Goal: Contribute content

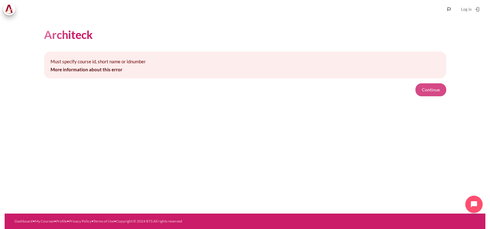
click at [430, 95] on button "Continue" at bounding box center [430, 89] width 31 height 13
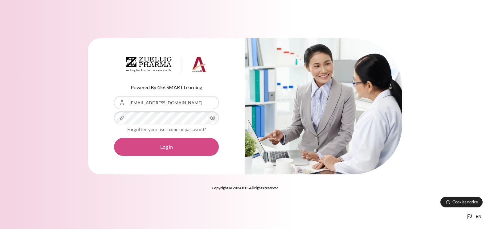
click at [199, 149] on button "Log in" at bounding box center [166, 147] width 105 height 18
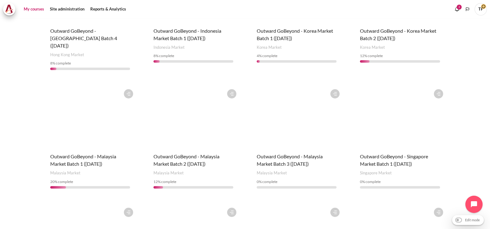
scroll to position [269, 0]
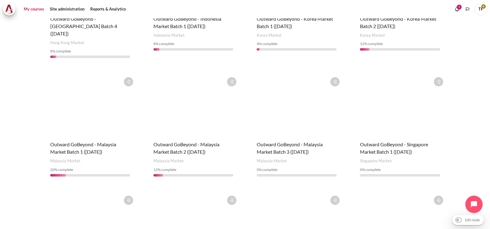
click at [78, 202] on figure "Content" at bounding box center [90, 223] width 92 height 62
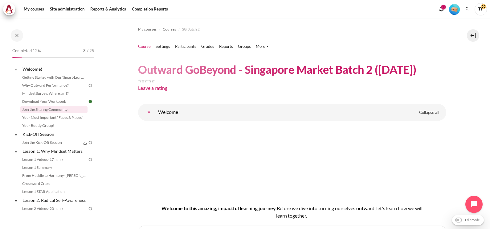
click at [43, 108] on link "Join the Sharing Community" at bounding box center [53, 109] width 67 height 7
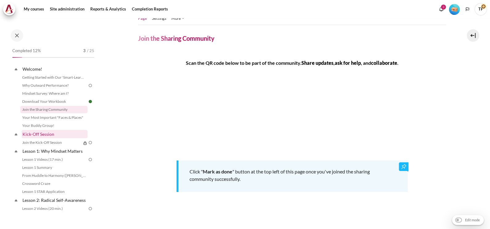
scroll to position [38, 0]
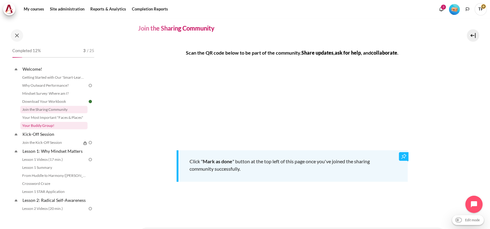
click at [42, 123] on link "Your Buddy Group!" at bounding box center [53, 125] width 67 height 7
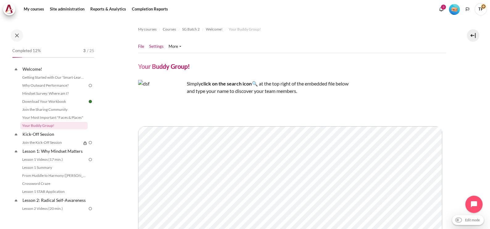
click at [154, 47] on link "Settings" at bounding box center [156, 46] width 14 height 6
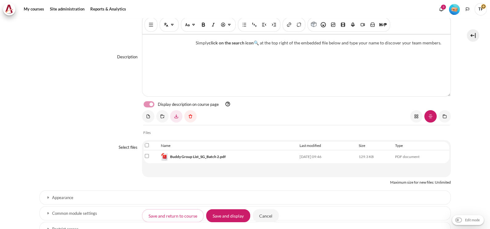
scroll to position [154, 0]
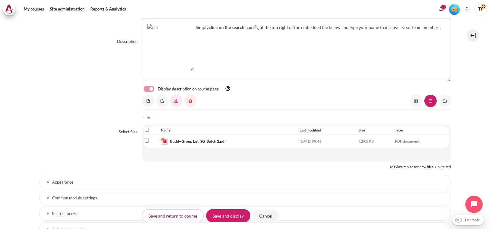
click at [145, 139] on input "Select file 'Buddy Group List_SG_Batch 2.pdf'" at bounding box center [147, 140] width 4 height 4
checkbox input "true"
click at [186, 98] on link "Content" at bounding box center [190, 101] width 12 height 12
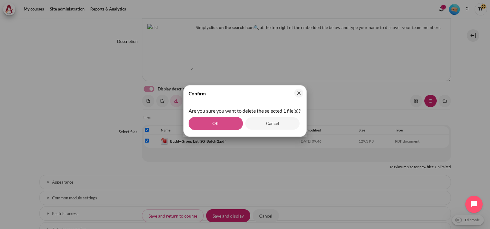
click at [225, 130] on button "OK" at bounding box center [216, 123] width 54 height 13
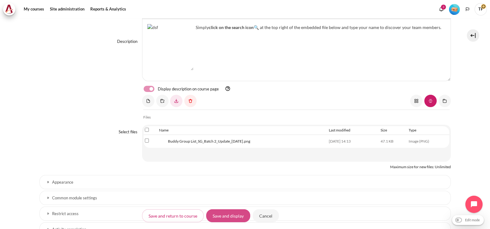
click at [227, 209] on input "Save and display" at bounding box center [228, 215] width 44 height 13
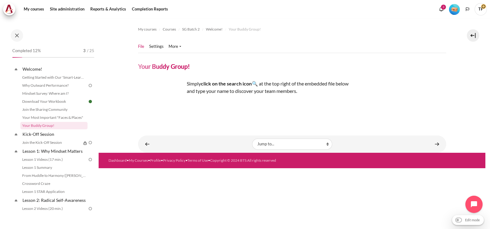
scroll to position [116, 0]
click at [187, 108] on img "Content" at bounding box center [187, 108] width 0 height 0
click at [27, 6] on link "My courses" at bounding box center [34, 9] width 25 height 12
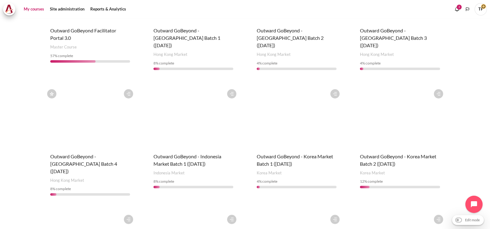
scroll to position [116, 0]
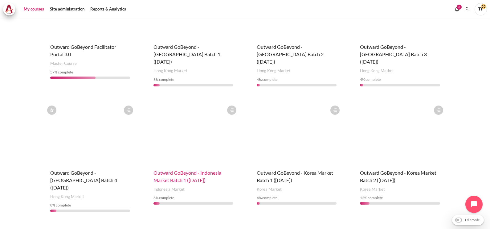
click at [178, 173] on span "Outward GoBeyond - Indonesia Market Batch 1 (Sep 2025)" at bounding box center [187, 175] width 68 height 13
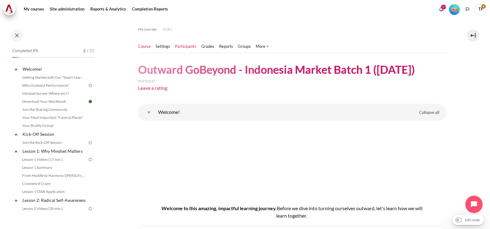
click at [182, 44] on link "Participants" at bounding box center [185, 46] width 21 height 6
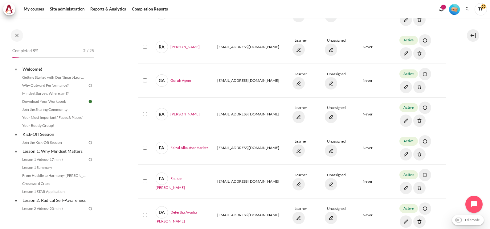
scroll to position [116, 0]
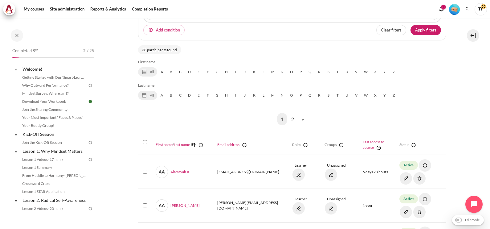
click at [363, 143] on link "Last access to course Sort by Last access to course Ascending" at bounding box center [374, 144] width 22 height 10
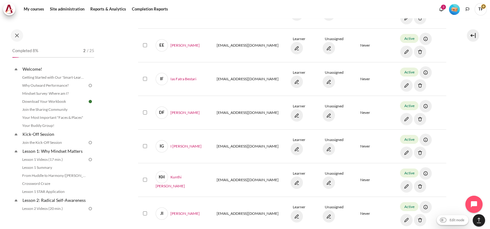
scroll to position [821, 0]
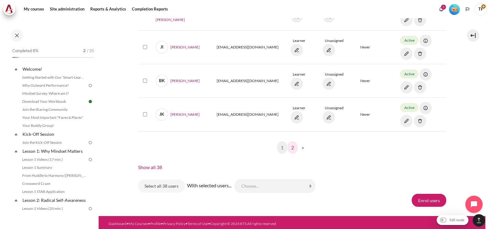
click at [288, 145] on link "2" at bounding box center [292, 147] width 10 height 12
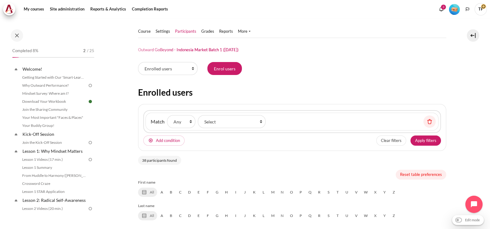
scroll to position [0, 0]
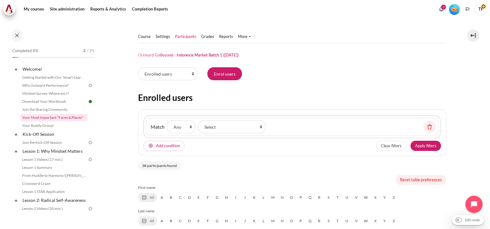
click at [35, 120] on link "Your Most Important "Faces & Places"" at bounding box center [53, 117] width 67 height 7
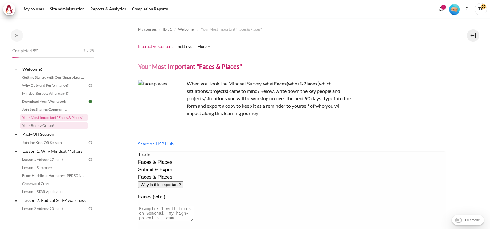
click at [48, 126] on link "Your Buddy Group!" at bounding box center [53, 125] width 67 height 7
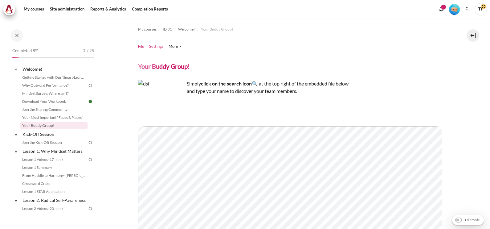
click at [157, 46] on link "Settings" at bounding box center [156, 46] width 14 height 6
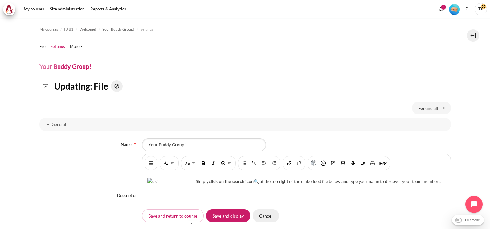
click at [262, 214] on input "Cancel" at bounding box center [266, 215] width 26 height 13
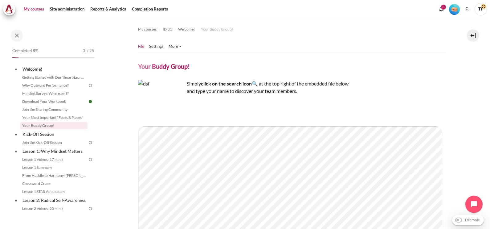
click at [37, 10] on link "My courses" at bounding box center [34, 9] width 25 height 12
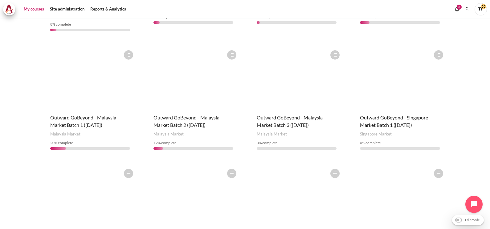
scroll to position [308, 0]
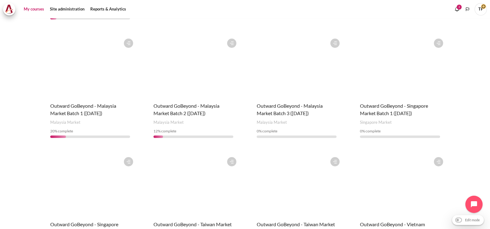
click at [76, 193] on figure "Content" at bounding box center [90, 185] width 92 height 62
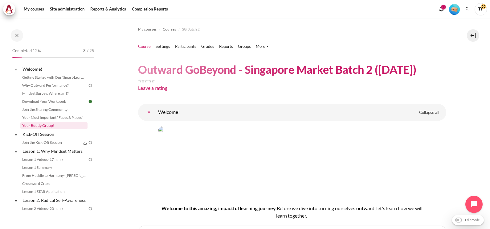
click at [39, 123] on link "Your Buddy Group!" at bounding box center [53, 125] width 67 height 7
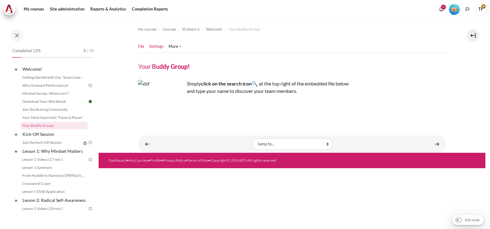
click at [161, 47] on link "Settings" at bounding box center [156, 46] width 14 height 6
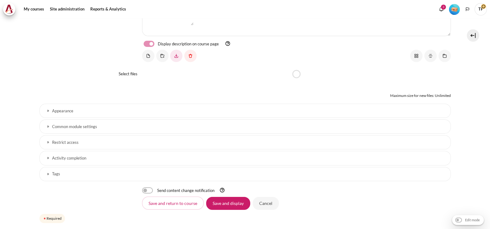
scroll to position [217, 0]
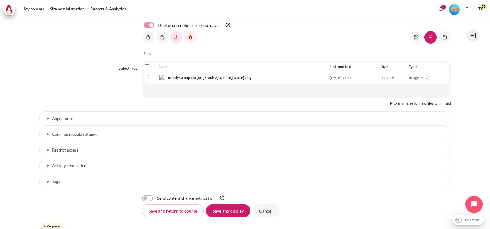
click at [64, 136] on h3 "Common module settings" at bounding box center [245, 134] width 386 height 5
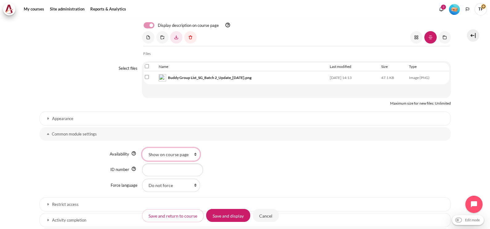
click at [169, 153] on select "Show on course page Hide on course page" at bounding box center [171, 154] width 58 height 13
select select "0"
click at [142, 148] on select "Show on course page Hide on course page" at bounding box center [171, 154] width 58 height 13
click at [229, 218] on input "Save and display" at bounding box center [228, 215] width 44 height 13
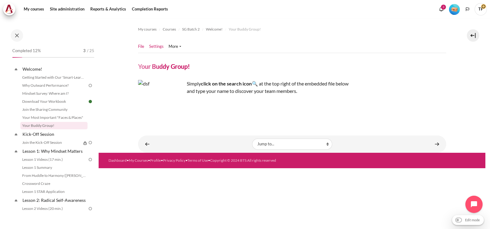
click at [150, 43] on link "Settings" at bounding box center [156, 46] width 14 height 6
click at [153, 44] on link "Settings" at bounding box center [156, 46] width 14 height 6
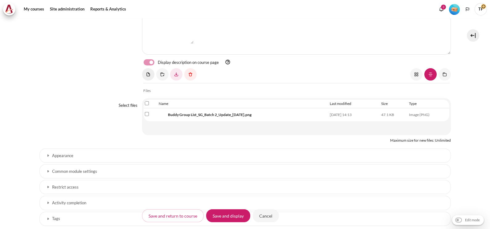
scroll to position [196, 0]
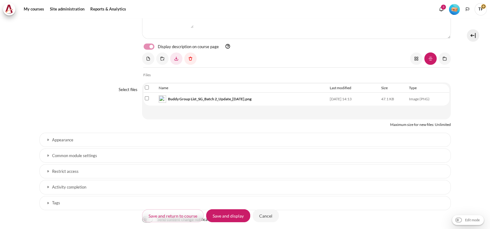
click at [148, 96] on input "Select file 'Buddy Group List_SG_Batch 2_Update_6 Oct 2025.png'" at bounding box center [147, 98] width 4 height 4
checkbox input "true"
click at [195, 55] on link "Content" at bounding box center [190, 58] width 12 height 12
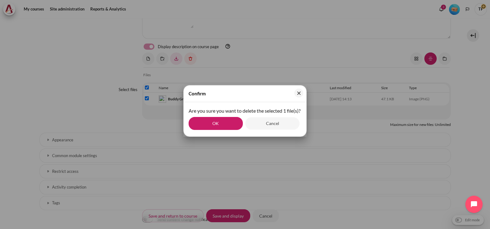
drag, startPoint x: 233, startPoint y: 133, endPoint x: 182, endPoint y: 171, distance: 63.8
click at [233, 130] on button "OK" at bounding box center [216, 123] width 54 height 13
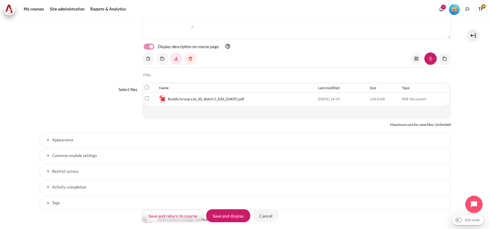
scroll to position [80, 0]
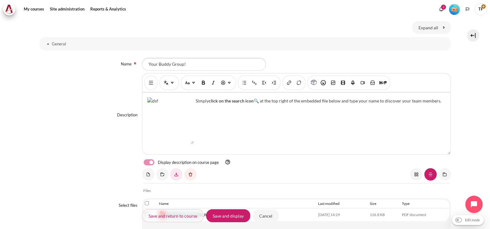
click at [242, 114] on div "Simply click on the search icon 🔍 at the top right of the embedded file below a…" at bounding box center [296, 123] width 308 height 62
click at [438, 100] on p "Simply click on the search icon 🔍 at the top right of the embedded file below a…" at bounding box center [296, 100] width 298 height 6
click at [226, 113] on p "Simply click on the search icon 🔍 at the top right of the embedded file below a…" at bounding box center [296, 106] width 298 height 19
drag, startPoint x: 246, startPoint y: 112, endPoint x: 262, endPoint y: 112, distance: 16.0
click at [247, 112] on p "Simply click on the search icon 🔍 at the top right of the embedded file below a…" at bounding box center [296, 106] width 298 height 19
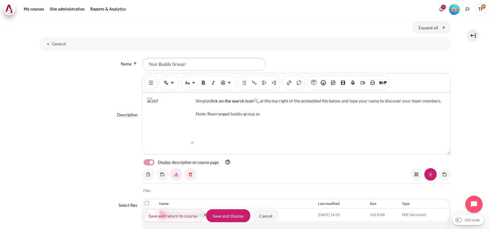
click at [283, 116] on div "Simply click on the search icon 🔍 at the top right of the embedded file below a…" at bounding box center [296, 123] width 308 height 62
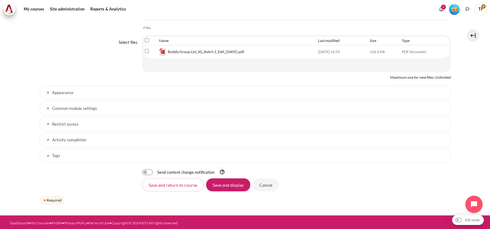
click at [59, 121] on h3 "Restrict access" at bounding box center [245, 123] width 386 height 5
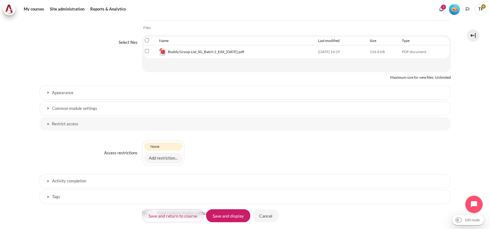
click at [84, 110] on link "Common module settings" at bounding box center [244, 108] width 411 height 14
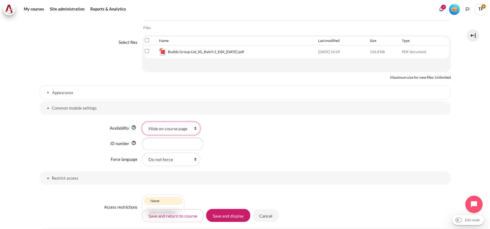
click at [182, 128] on select "Show on course page Hide on course page" at bounding box center [171, 128] width 58 height 13
select select "1"
click at [142, 122] on select "Show on course page Hide on course page" at bounding box center [171, 128] width 58 height 13
click at [231, 211] on input "Save and display" at bounding box center [228, 215] width 44 height 13
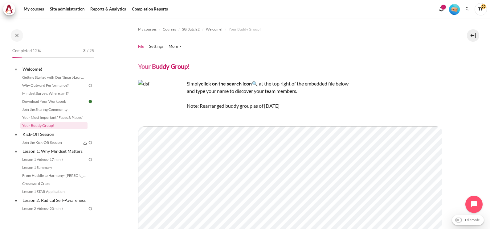
click at [455, 98] on section "My courses Courses SG Batch 2 Welcome! Your Buddy Group!" at bounding box center [292, 182] width 387 height 328
click at [157, 47] on link "Settings" at bounding box center [156, 46] width 14 height 6
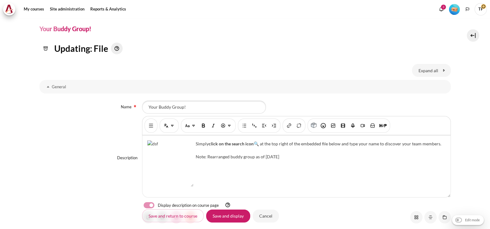
scroll to position [38, 0]
drag, startPoint x: 207, startPoint y: 154, endPoint x: 293, endPoint y: 157, distance: 86.3
click at [293, 157] on p "Simply click on the search icon 🔍 at the top right of the embedded file below a…" at bounding box center [296, 149] width 298 height 19
click at [200, 126] on img "Bold [Ctrl + b]" at bounding box center [203, 125] width 6 height 6
click at [228, 126] on img "Font colour" at bounding box center [229, 125] width 6 height 6
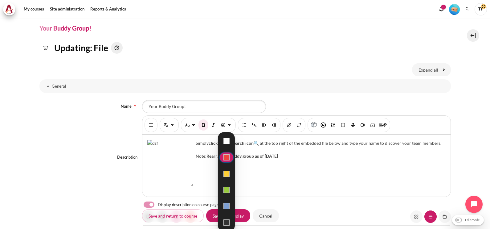
click at [225, 154] on div "Red" at bounding box center [226, 157] width 6 height 6
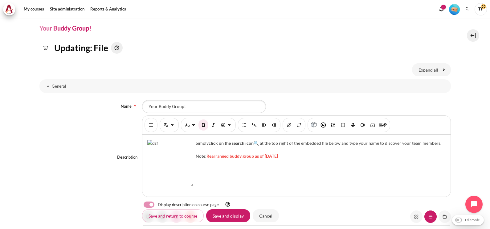
click at [278, 153] on span "Rearranged buddy group as of [DATE]" at bounding box center [241, 155] width 71 height 5
click at [227, 216] on input "Save and display" at bounding box center [228, 215] width 44 height 13
